Goal: Task Accomplishment & Management: Use online tool/utility

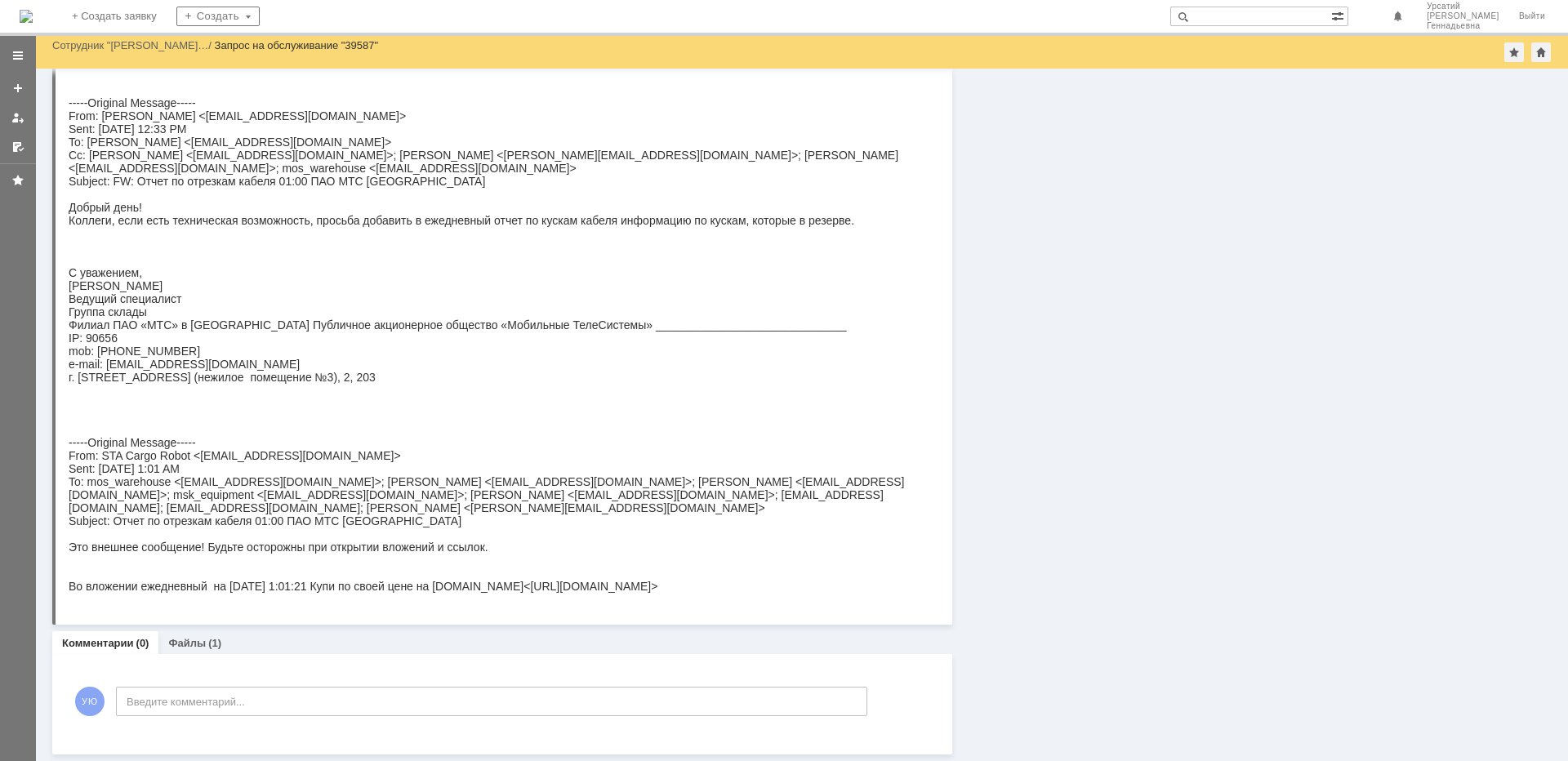
scroll to position [329, 0]
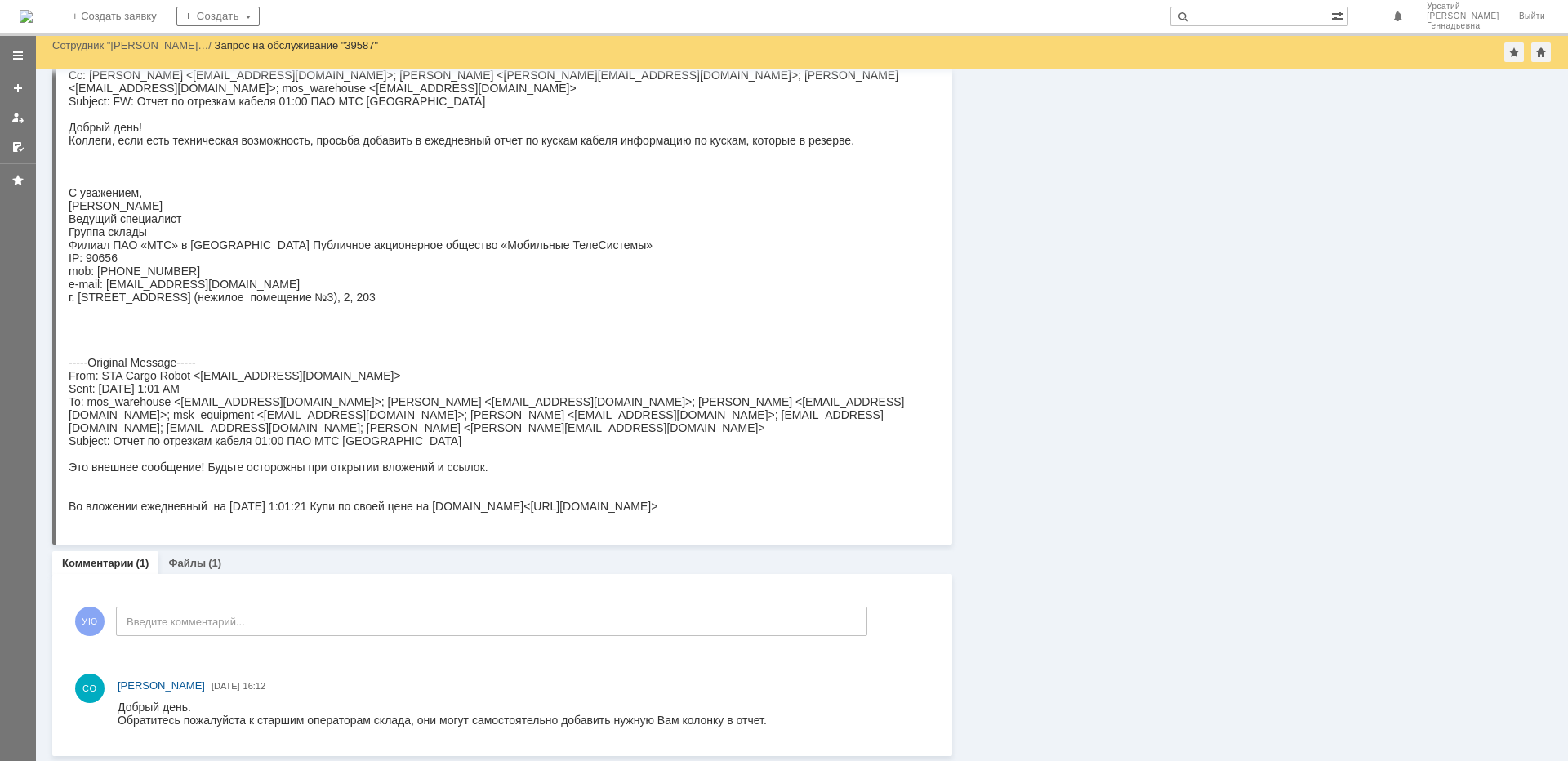
scroll to position [424, 0]
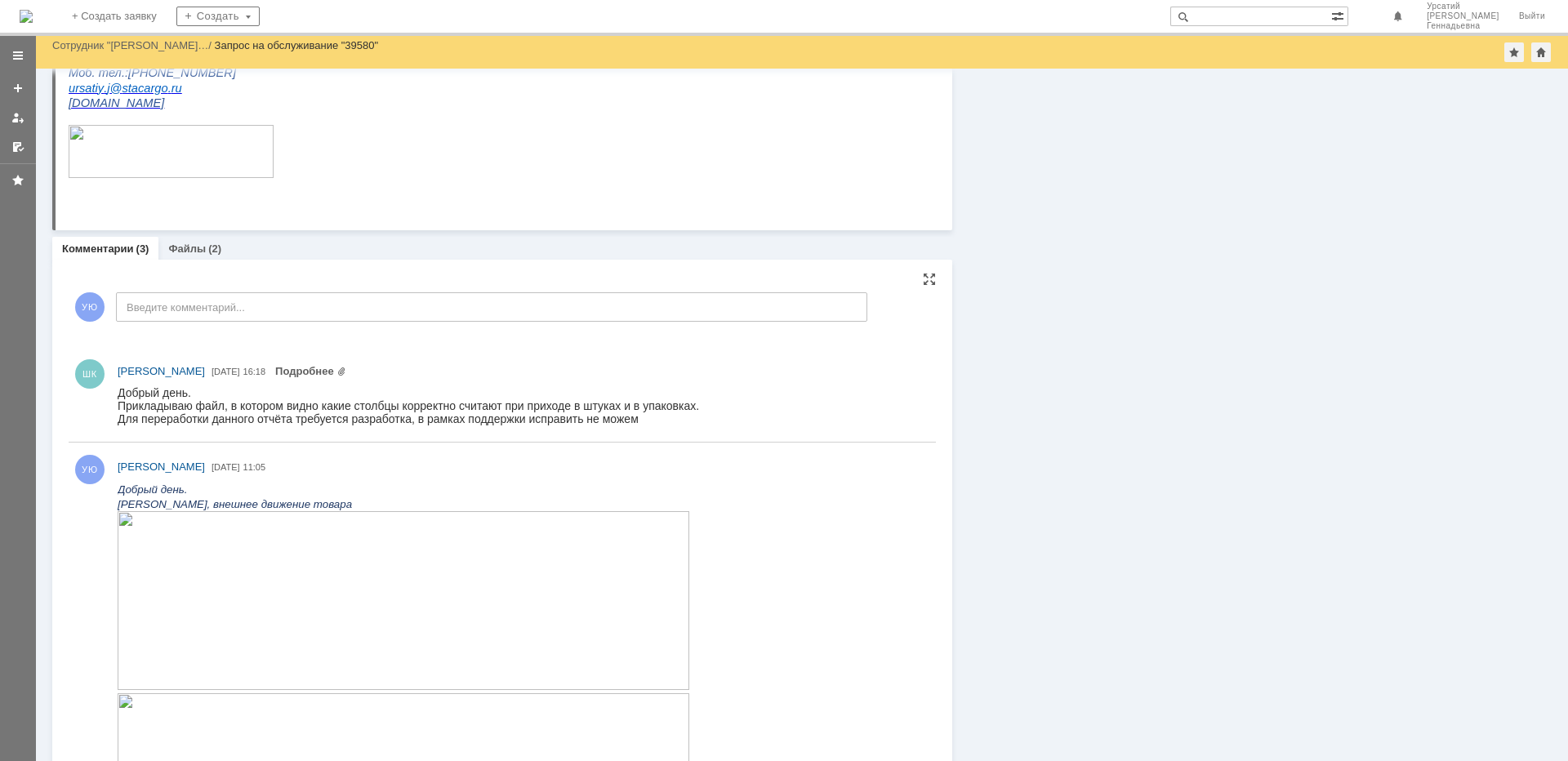
scroll to position [408, 0]
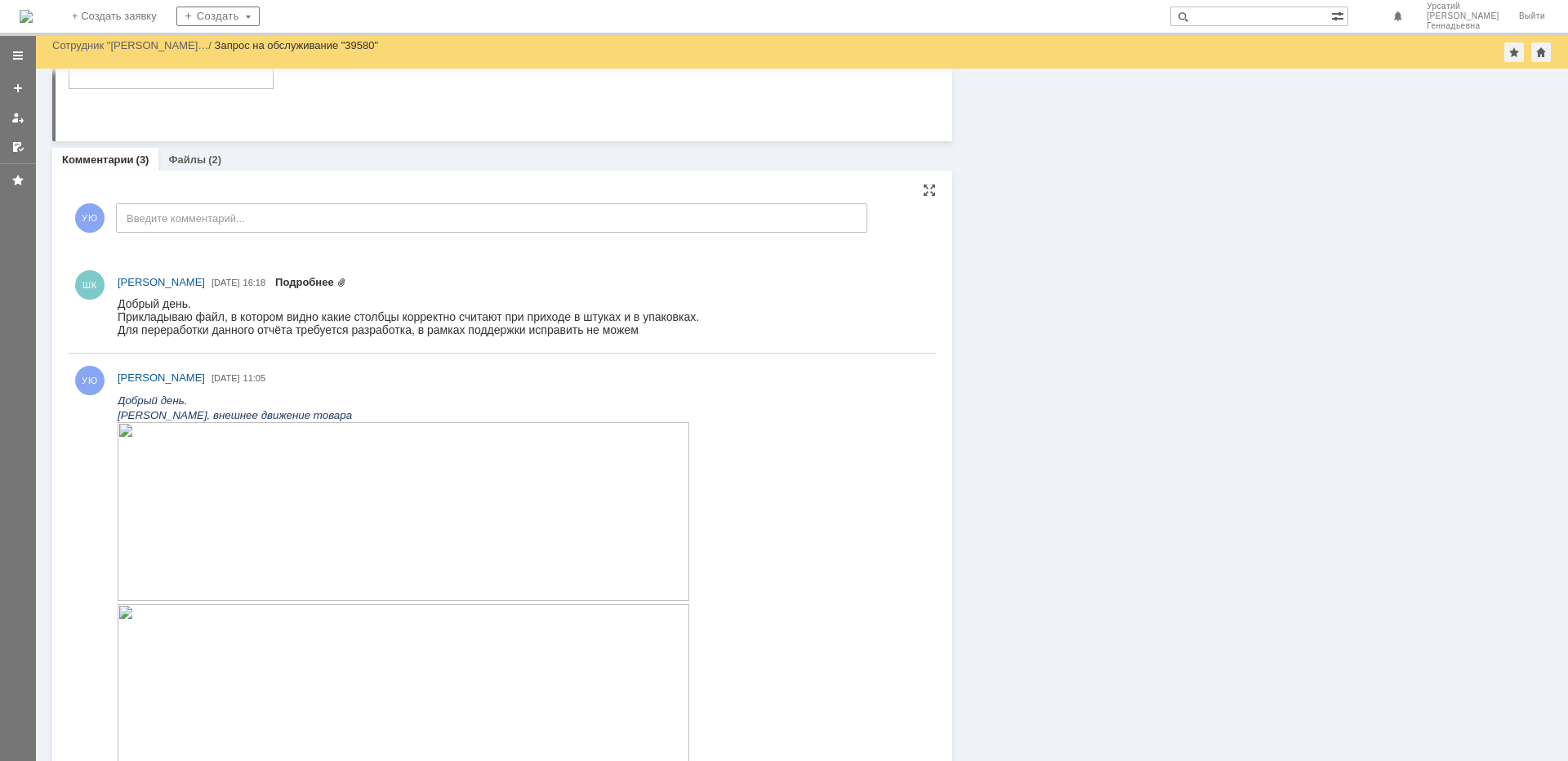
click at [346, 283] on link "Подробнее" at bounding box center [311, 282] width 71 height 12
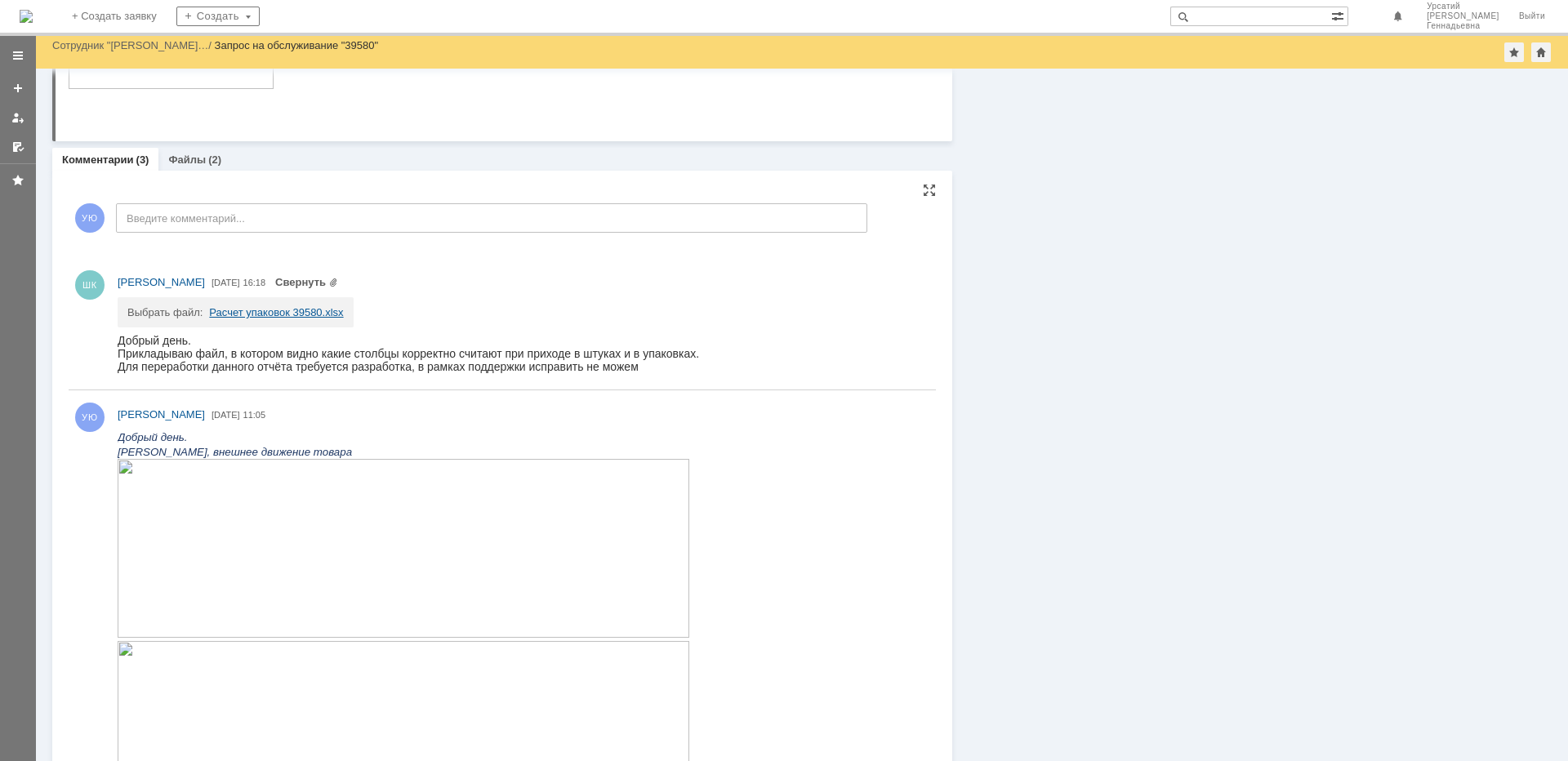
click at [299, 308] on link "Расчет упаковок 39580.xlsx" at bounding box center [276, 311] width 134 height 12
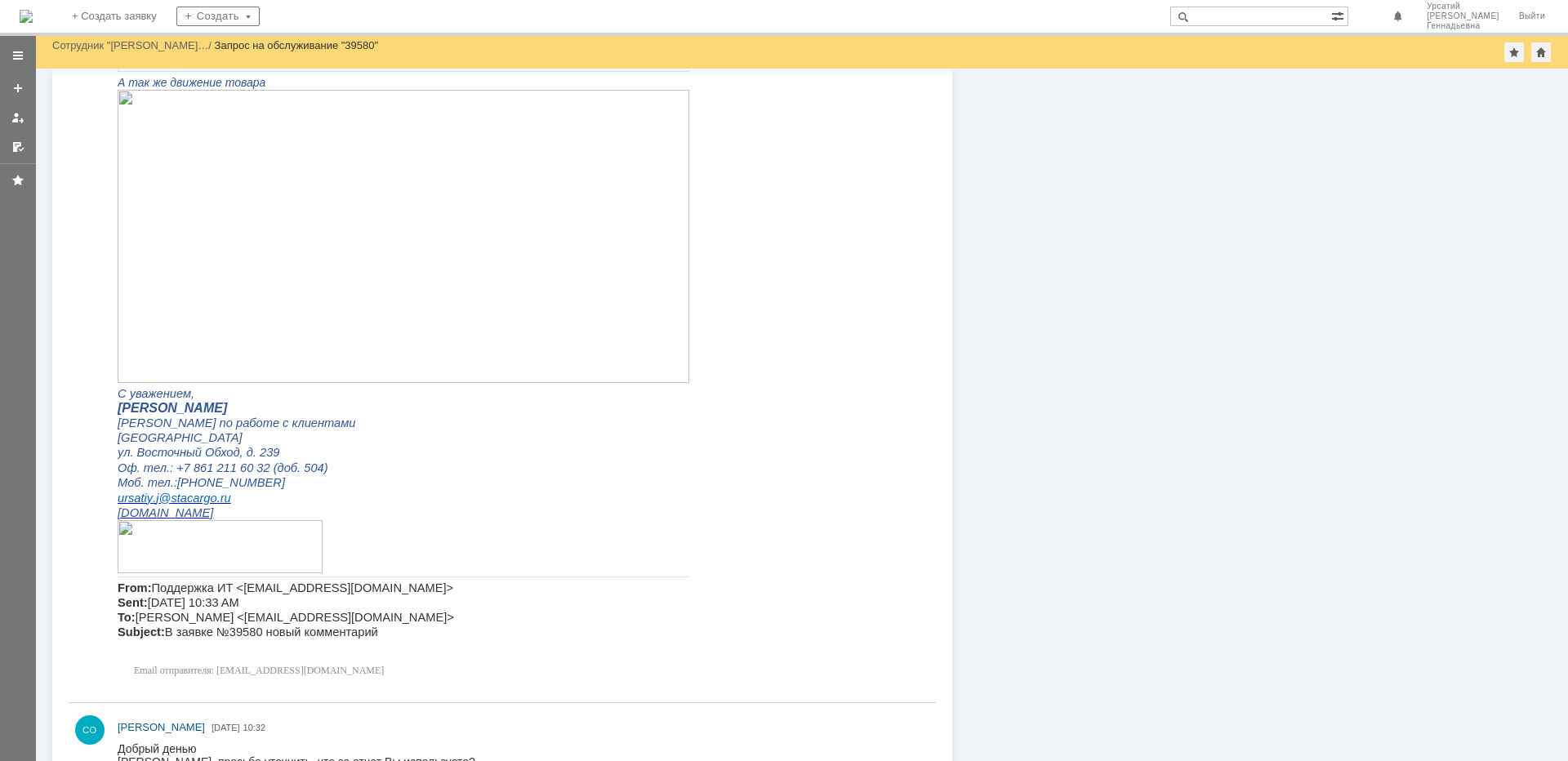
scroll to position [1224, 0]
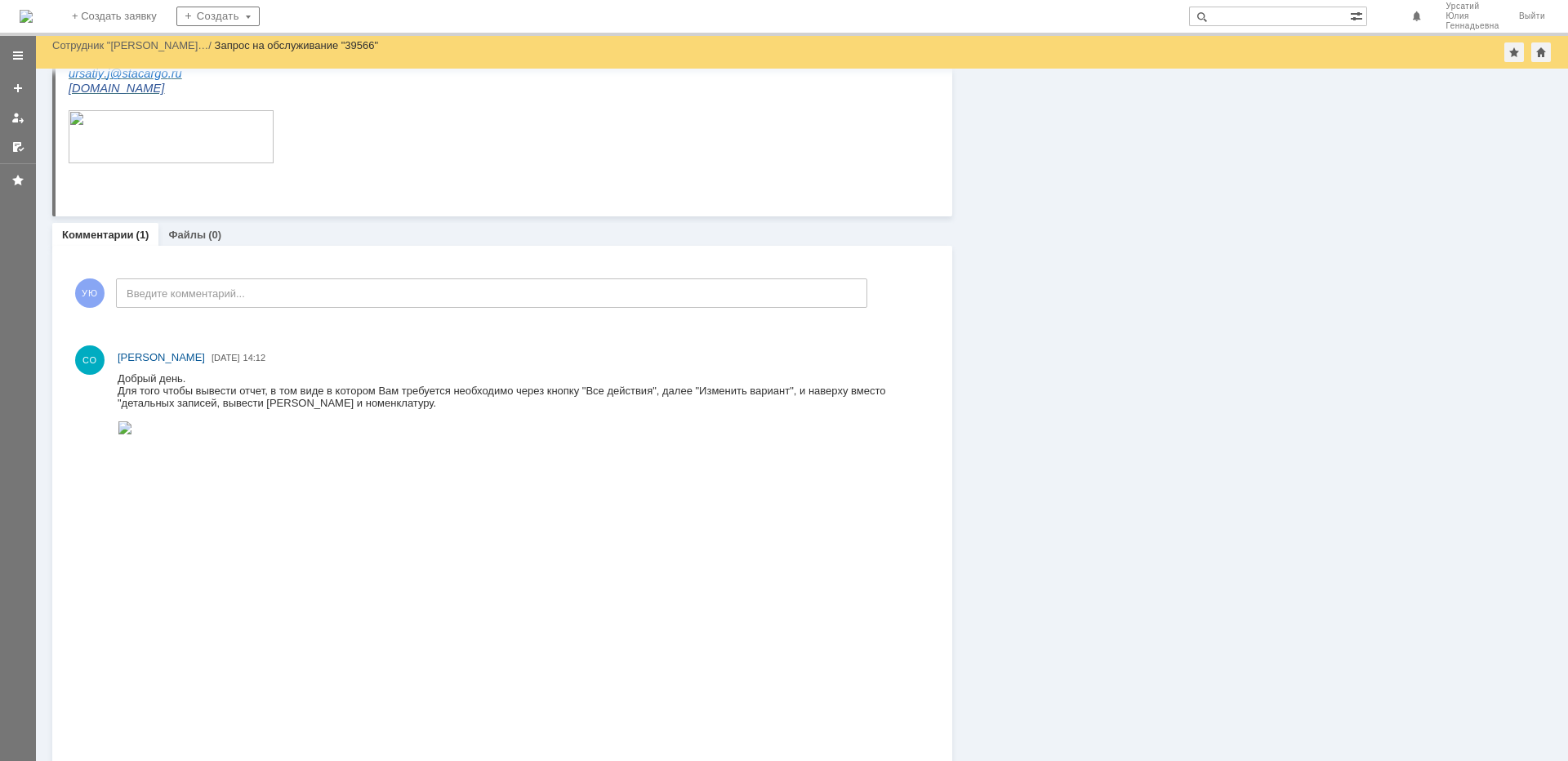
scroll to position [1106, 0]
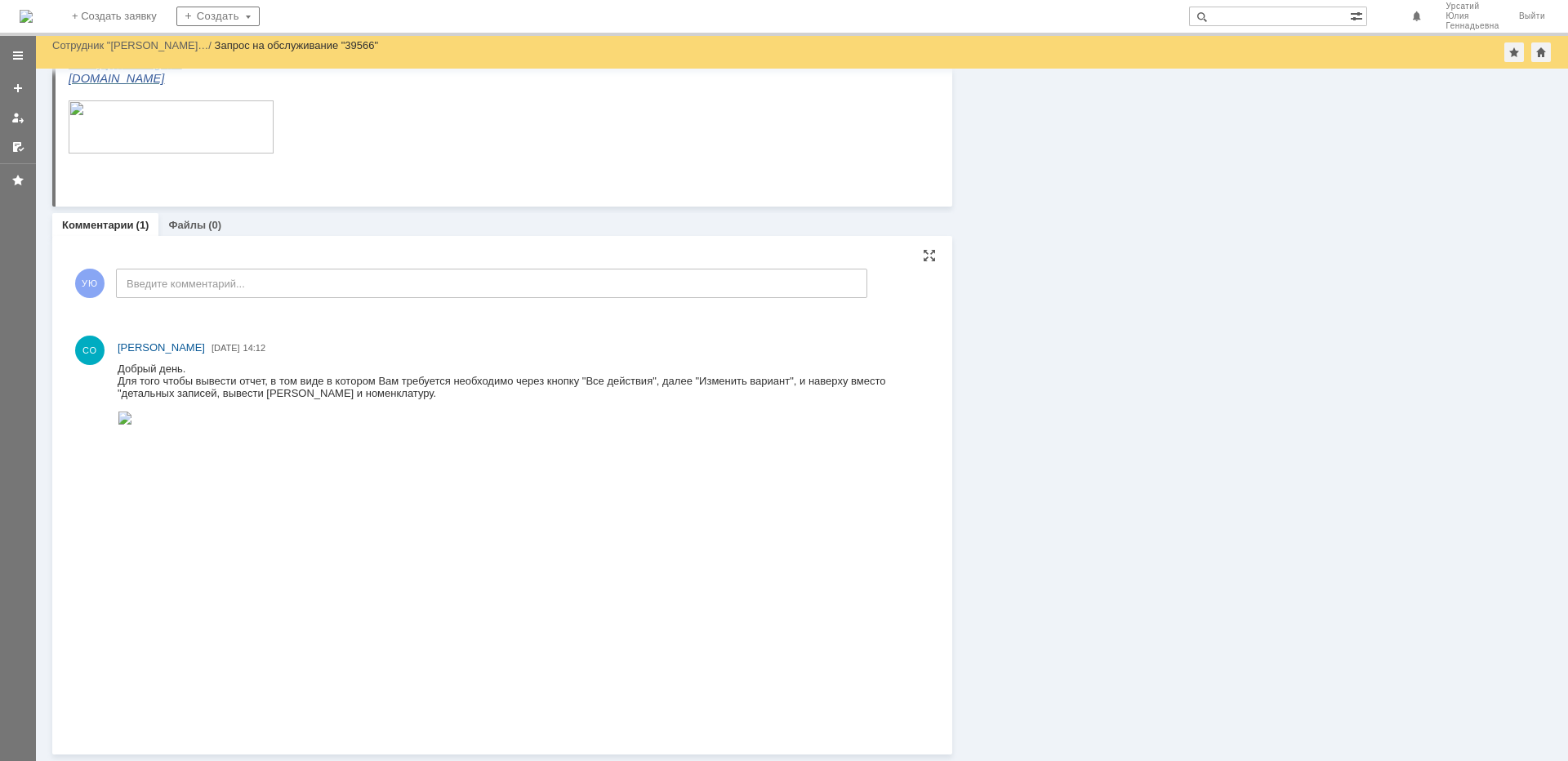
click at [132, 425] on img at bounding box center [125, 418] width 14 height 13
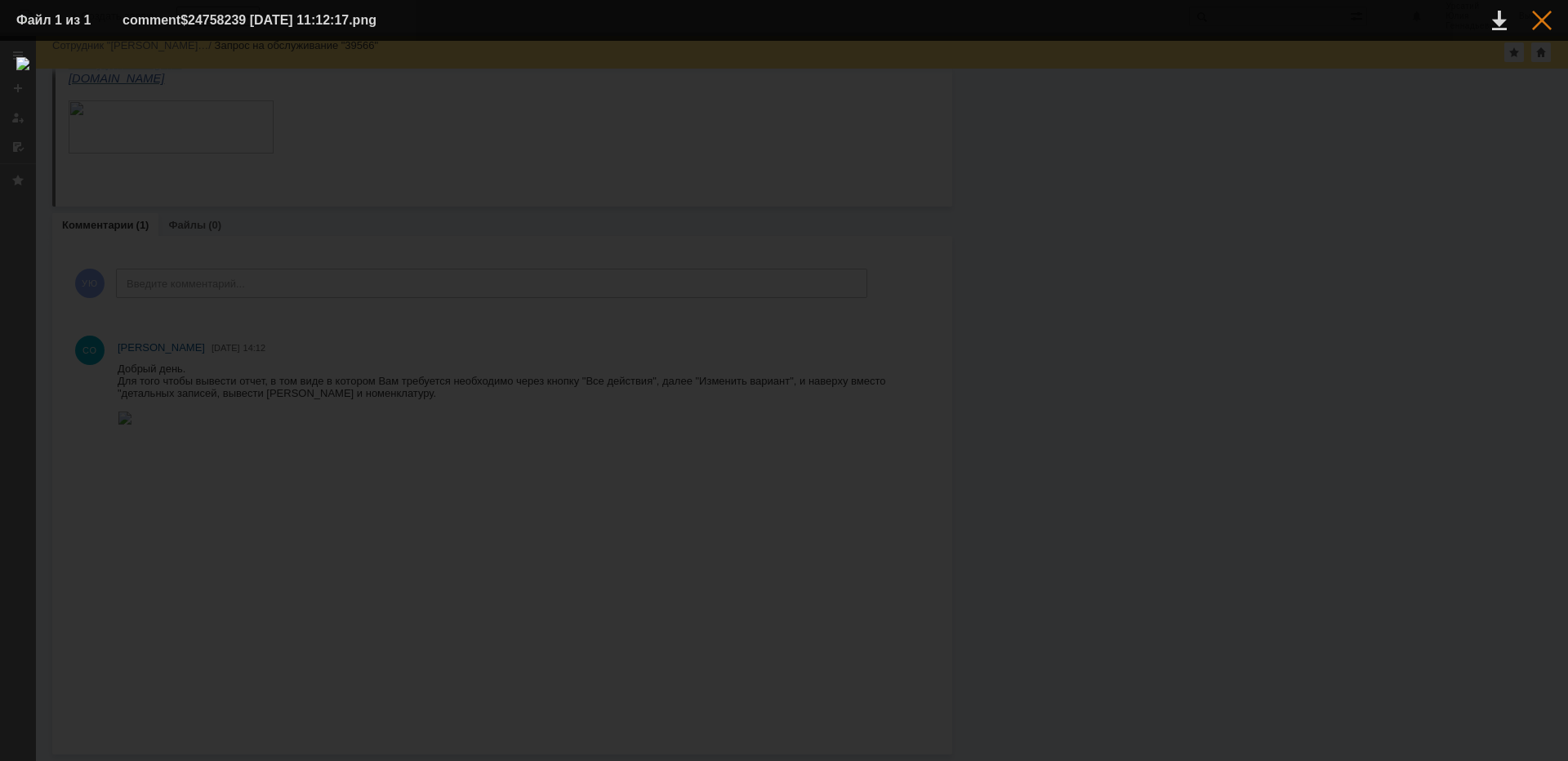
click at [1541, 18] on div at bounding box center [1541, 20] width 19 height 19
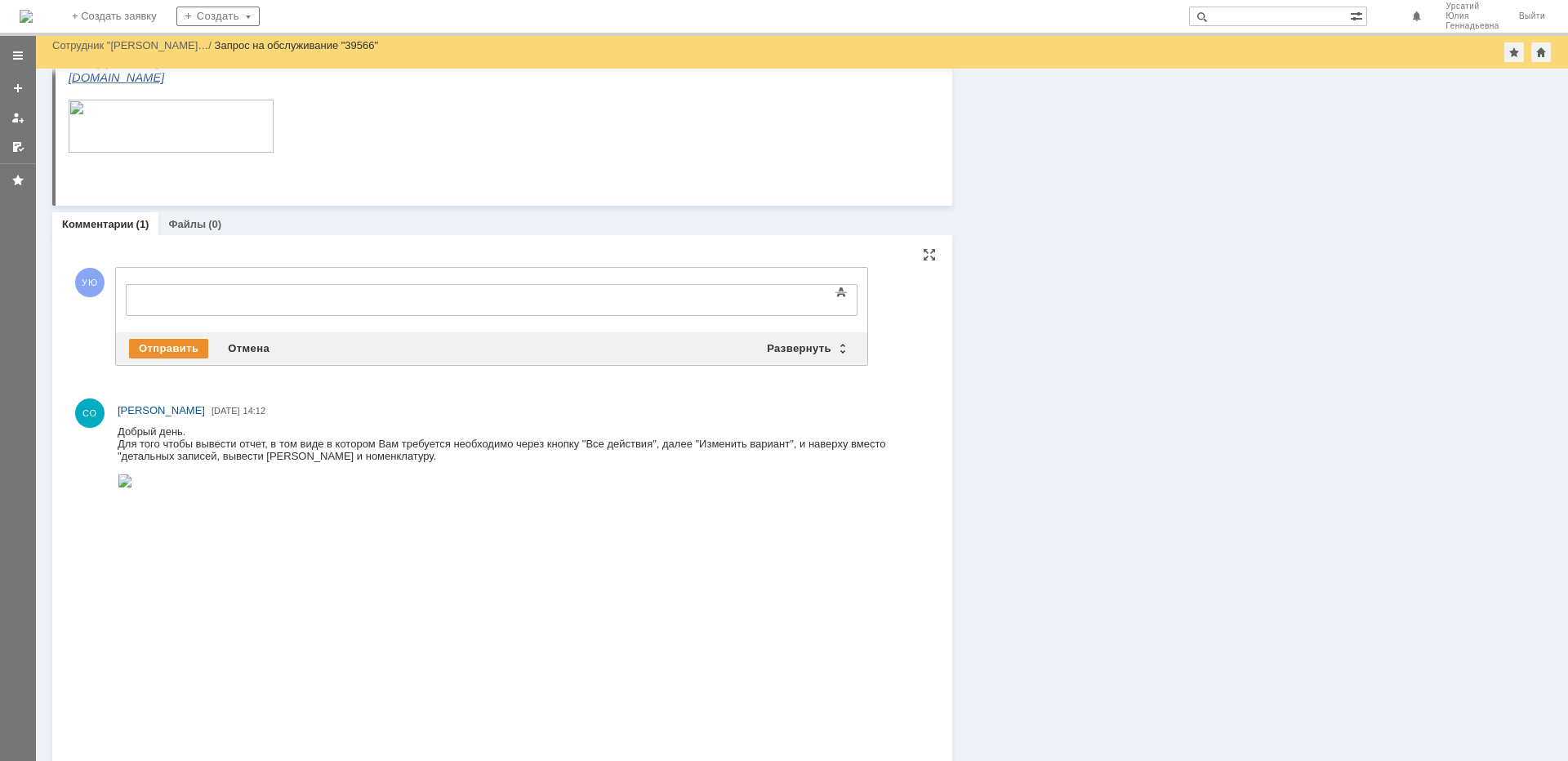
scroll to position [0, 0]
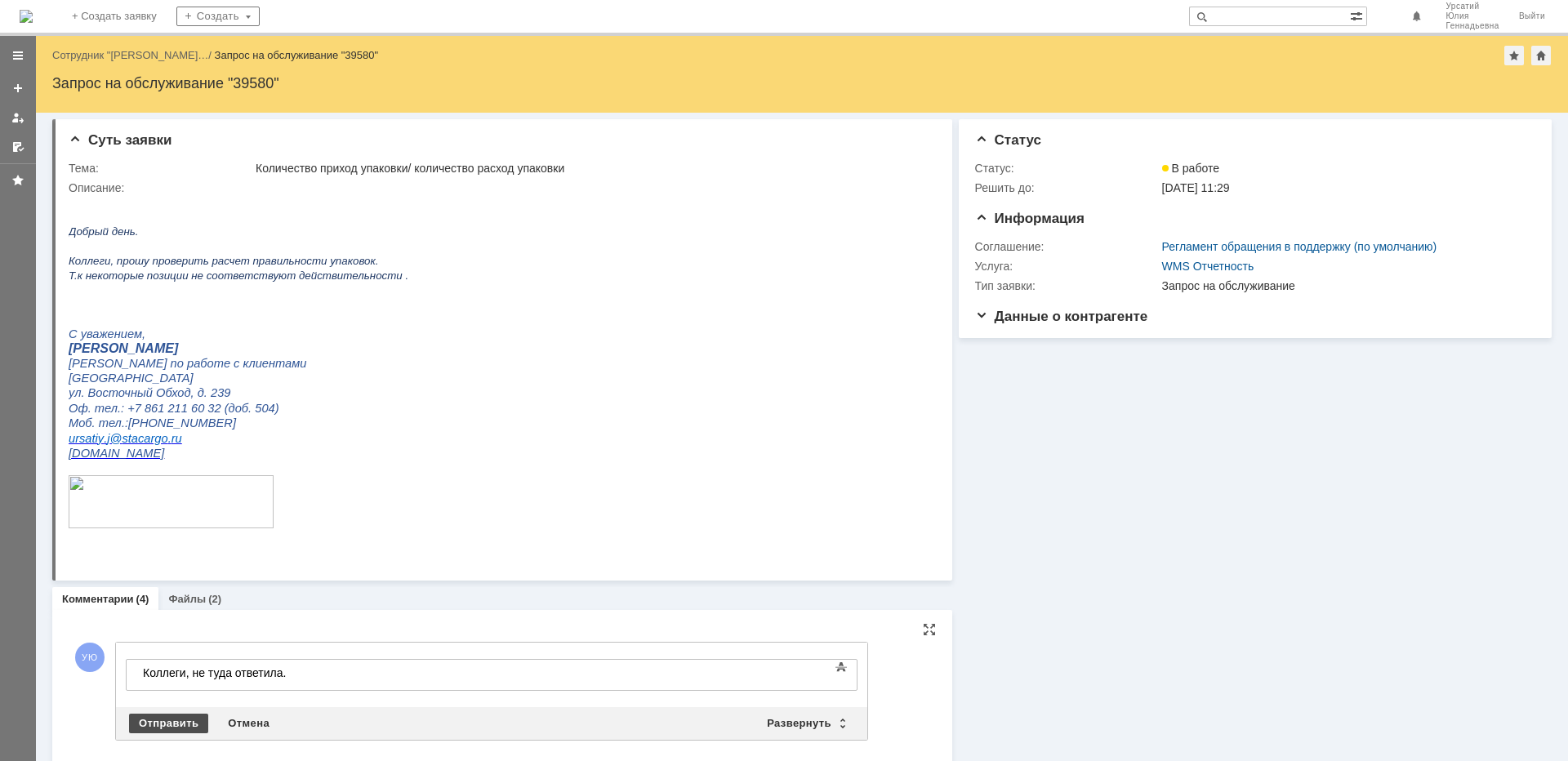
click at [174, 713] on div "Отправить" at bounding box center [169, 723] width 80 height 19
